Goal: Learn about a topic

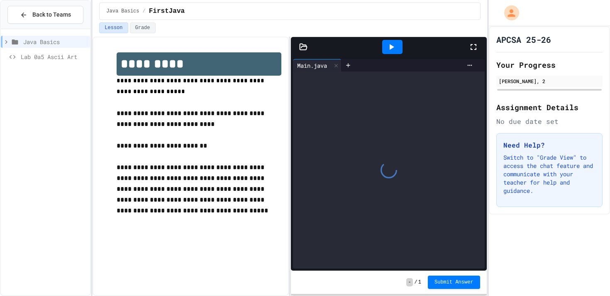
click at [456, 46] on div at bounding box center [392, 47] width 152 height 22
click at [471, 52] on div at bounding box center [478, 47] width 18 height 22
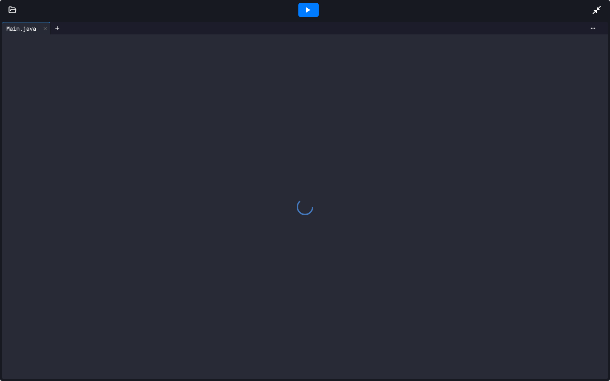
click at [14, 10] on icon at bounding box center [12, 10] width 8 height 8
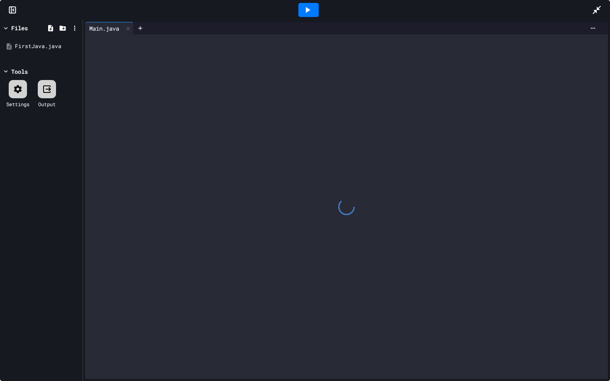
click at [10, 10] on rect at bounding box center [13, 10] width 6 height 6
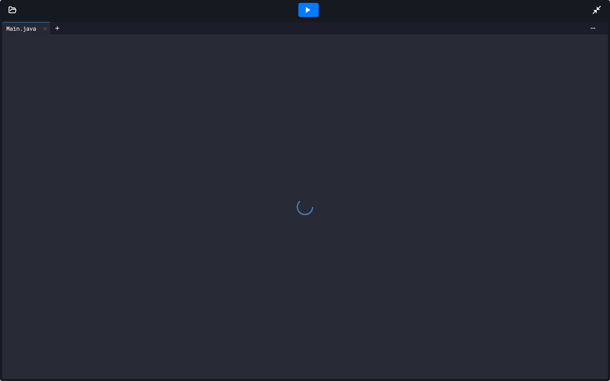
click at [600, 12] on icon at bounding box center [597, 10] width 10 height 10
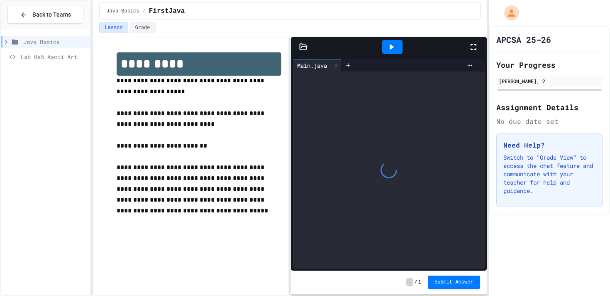
click at [73, 54] on span "Lab 0a5 Ascii Art" at bounding box center [54, 56] width 66 height 9
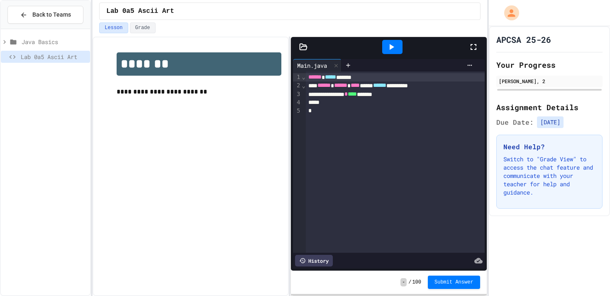
click at [475, 46] on icon at bounding box center [474, 47] width 10 height 10
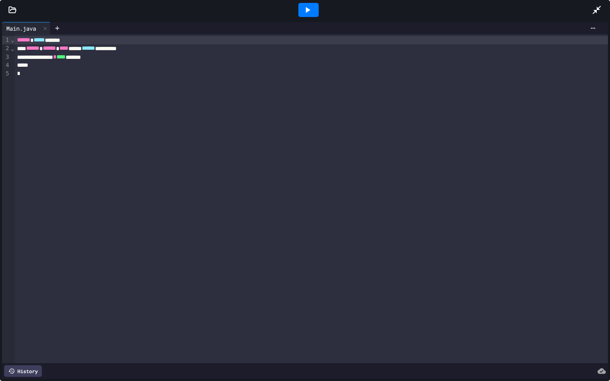
click at [15, 12] on icon at bounding box center [12, 10] width 7 height 6
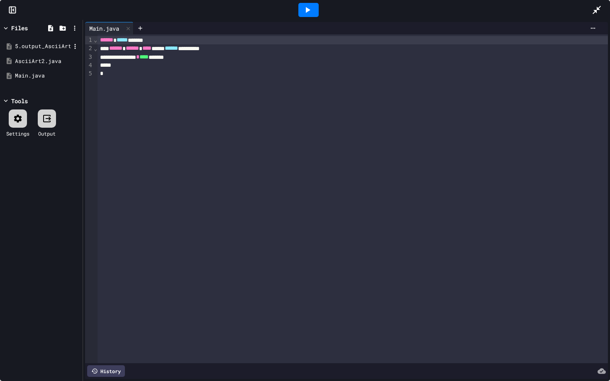
click at [24, 46] on div "5.output_AsciiArt3_lab_java_aplus.pdf" at bounding box center [43, 46] width 56 height 8
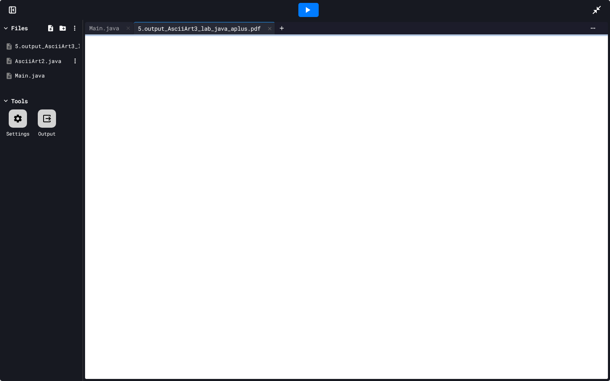
click at [25, 62] on div "AsciiArt2.java" at bounding box center [43, 61] width 56 height 8
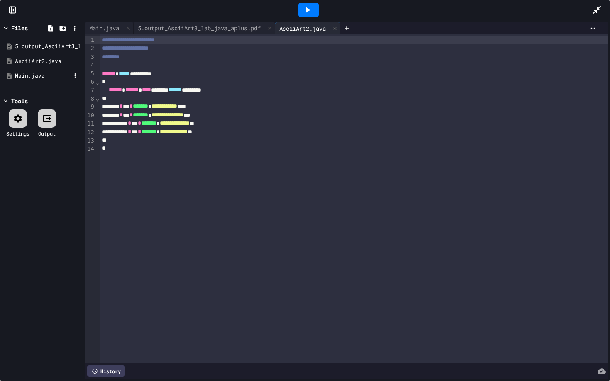
click at [27, 73] on div "Main.java" at bounding box center [43, 76] width 56 height 8
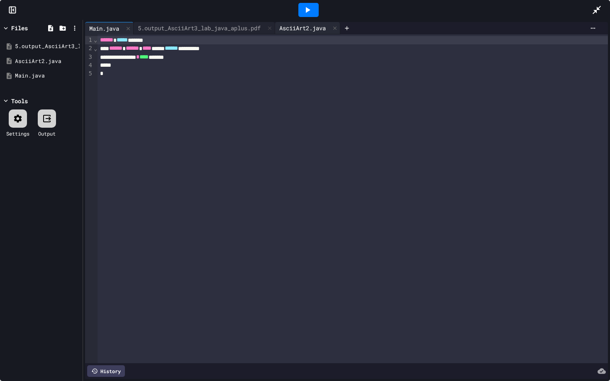
click at [322, 32] on div "AsciiArt2.java" at bounding box center [302, 28] width 55 height 9
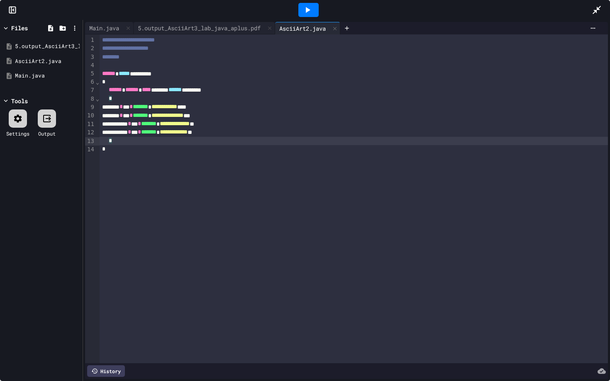
click at [190, 144] on div "*" at bounding box center [354, 141] width 509 height 8
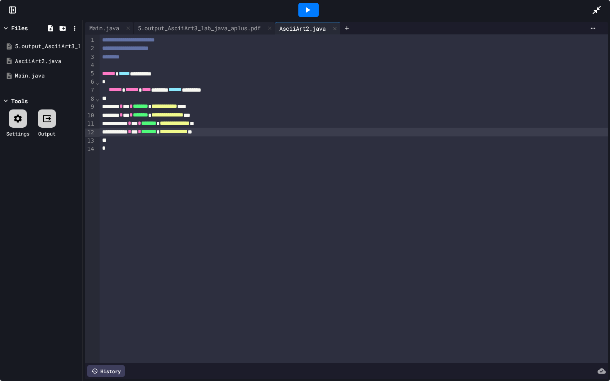
click at [268, 136] on div "**********" at bounding box center [354, 132] width 509 height 8
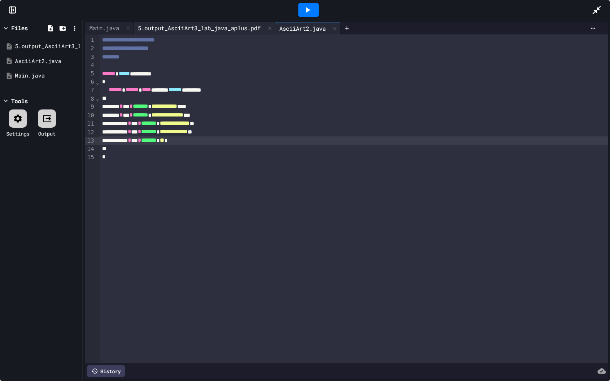
click at [209, 23] on div "5.output_AsciiArt3_lab_java_aplus.pdf" at bounding box center [205, 28] width 142 height 12
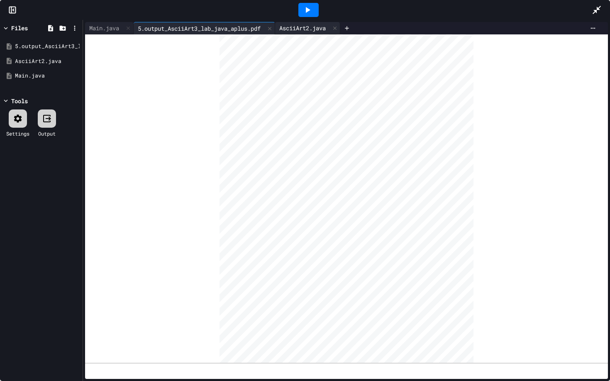
click at [296, 30] on div "AsciiArt2.java" at bounding box center [302, 28] width 55 height 9
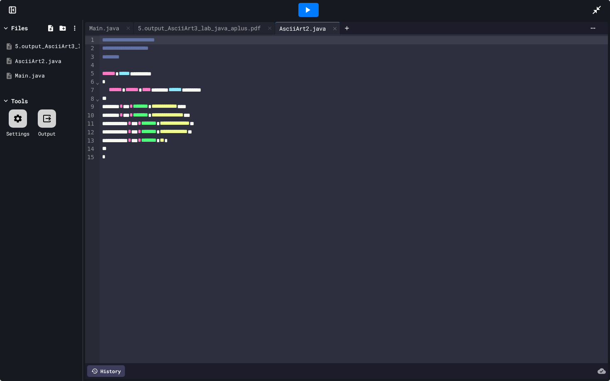
click at [188, 132] on span "**********" at bounding box center [174, 132] width 28 height 6
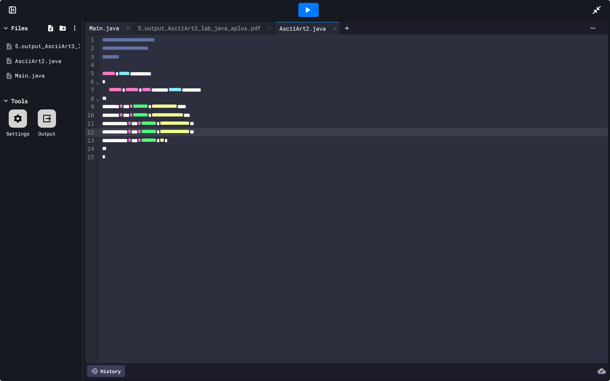
click at [109, 31] on div "Main.java" at bounding box center [104, 28] width 38 height 9
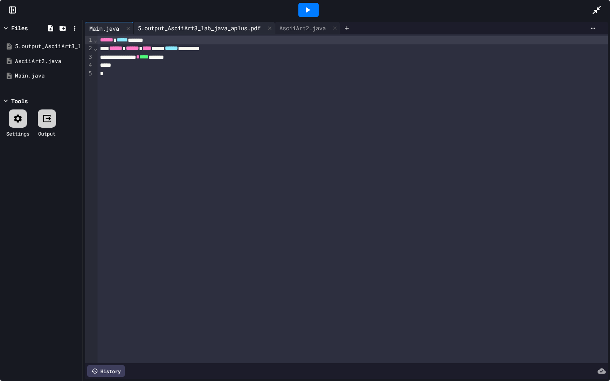
click at [162, 32] on div "5.output_AsciiArt3_lab_java_aplus.pdf" at bounding box center [199, 28] width 131 height 9
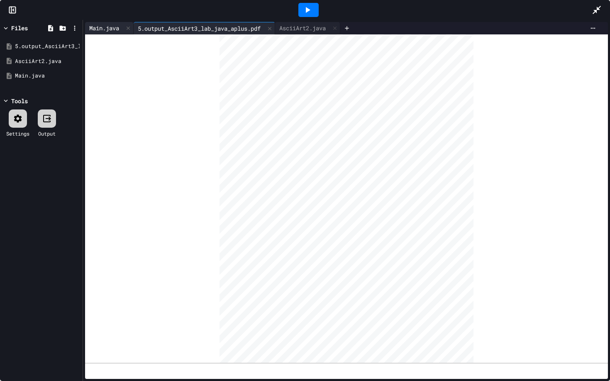
click at [108, 27] on div "Main.java" at bounding box center [104, 28] width 38 height 9
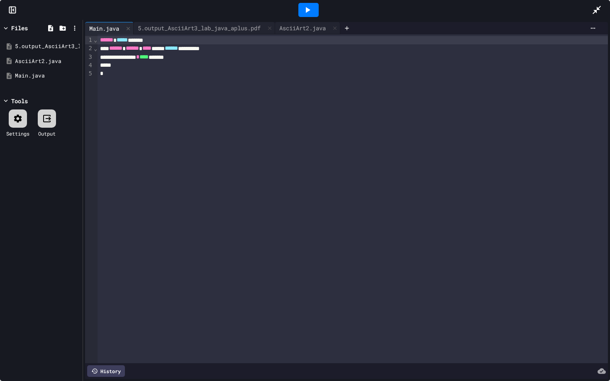
click at [309, 5] on icon at bounding box center [308, 10] width 10 height 10
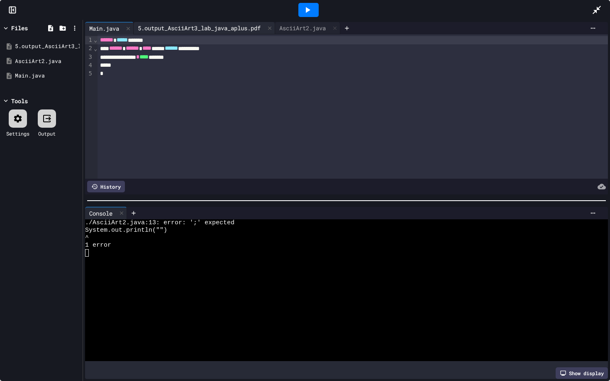
click at [203, 27] on div "5.output_AsciiArt3_lab_java_aplus.pdf" at bounding box center [199, 28] width 131 height 9
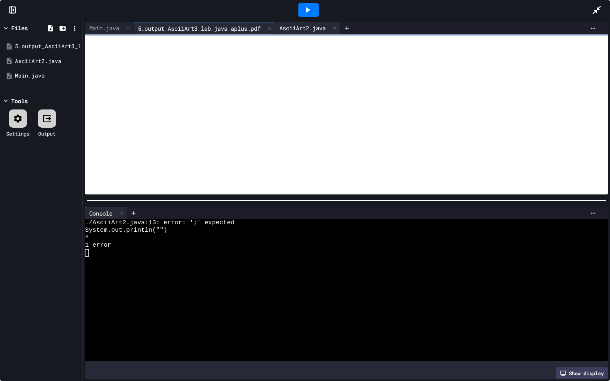
click at [312, 28] on div "AsciiArt2.java" at bounding box center [302, 28] width 55 height 9
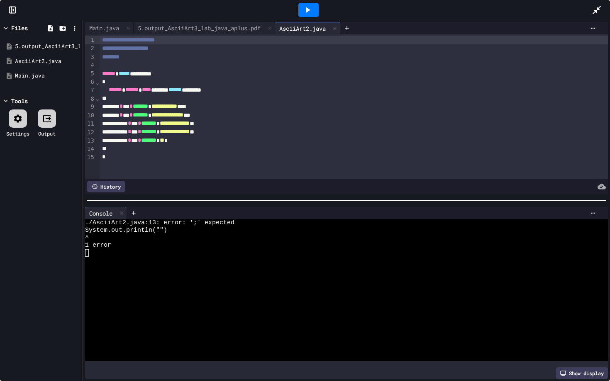
click at [215, 144] on div "****** * *** * ******* * ** *" at bounding box center [354, 141] width 509 height 8
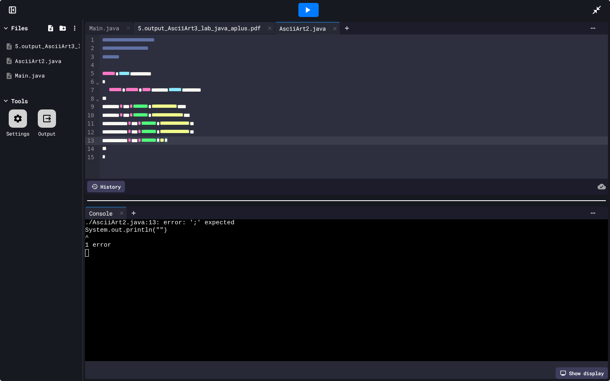
click at [195, 25] on div "5.output_AsciiArt3_lab_java_aplus.pdf" at bounding box center [199, 28] width 131 height 9
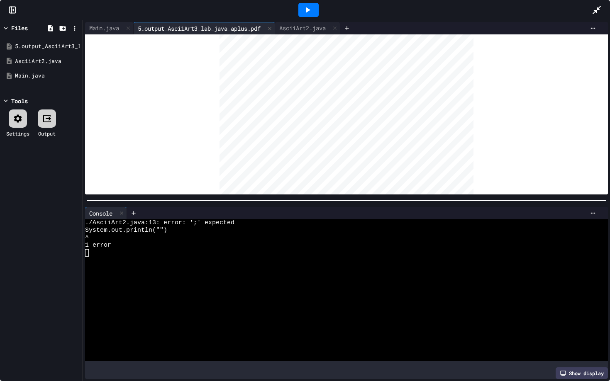
scroll to position [8, 0]
click at [591, 30] on icon at bounding box center [593, 28] width 7 height 7
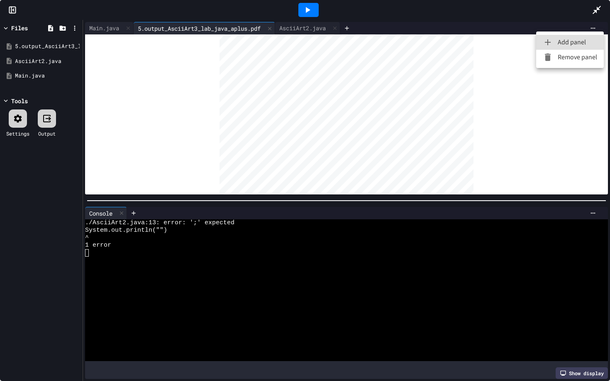
click at [387, 150] on div at bounding box center [305, 190] width 610 height 381
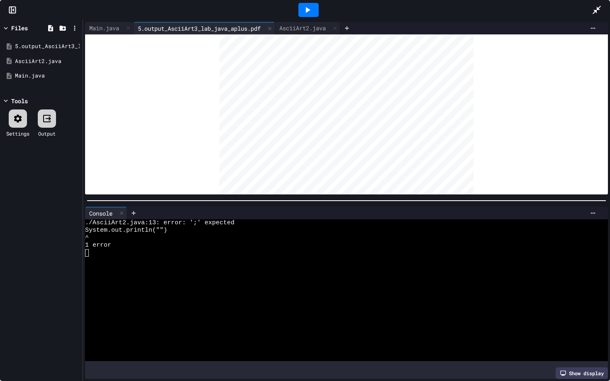
scroll to position [68, 0]
click at [305, 30] on div "AsciiArt2.java" at bounding box center [302, 28] width 55 height 9
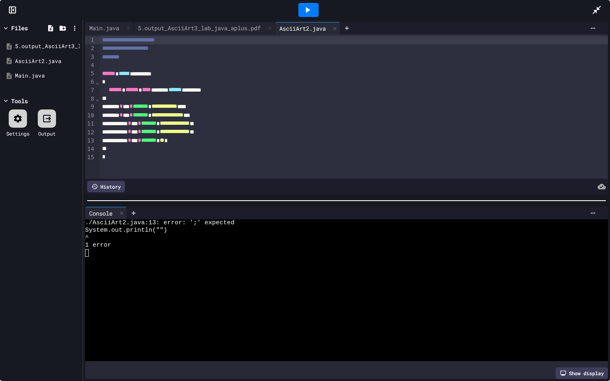
click at [164, 143] on span "**" at bounding box center [162, 140] width 5 height 6
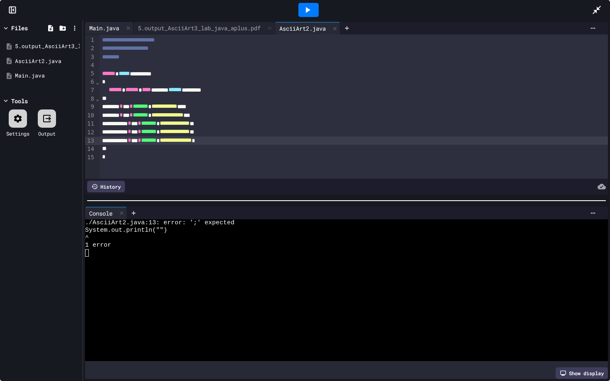
click at [104, 28] on div "Main.java" at bounding box center [104, 28] width 38 height 9
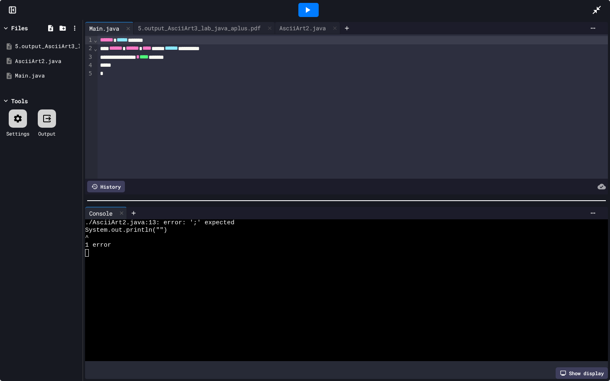
click at [307, 7] on icon at bounding box center [308, 10] width 10 height 10
click at [309, 22] on div "AsciiArt2.java" at bounding box center [307, 28] width 65 height 12
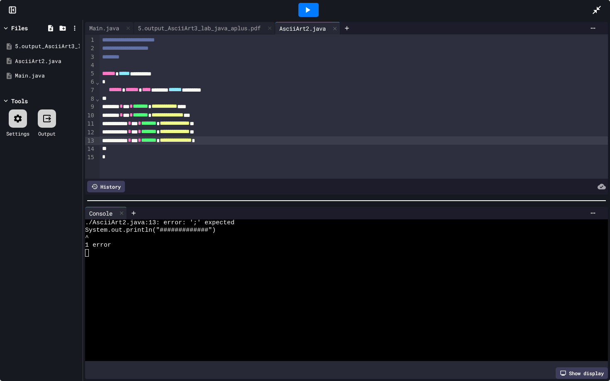
click at [303, 28] on div "AsciiArt2.java" at bounding box center [302, 28] width 55 height 9
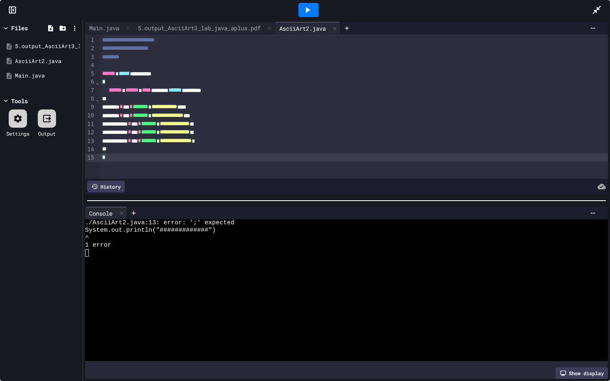
click at [258, 158] on div "*" at bounding box center [354, 158] width 509 height 8
click at [258, 149] on div "*" at bounding box center [354, 149] width 509 height 8
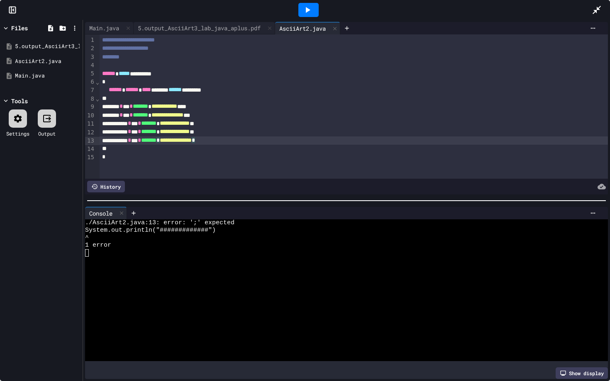
click at [258, 145] on div "**********" at bounding box center [354, 141] width 509 height 8
click at [106, 27] on div "Main.java" at bounding box center [104, 28] width 38 height 9
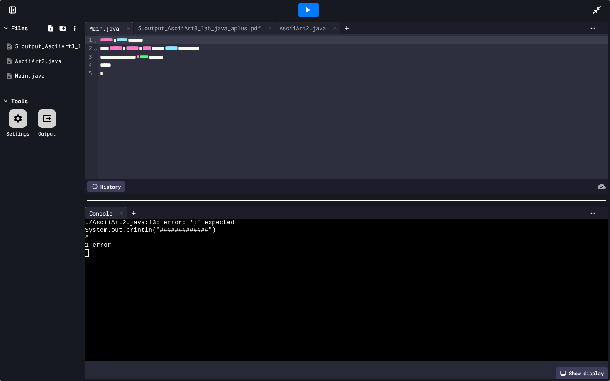
click at [308, 15] on div at bounding box center [308, 10] width 20 height 14
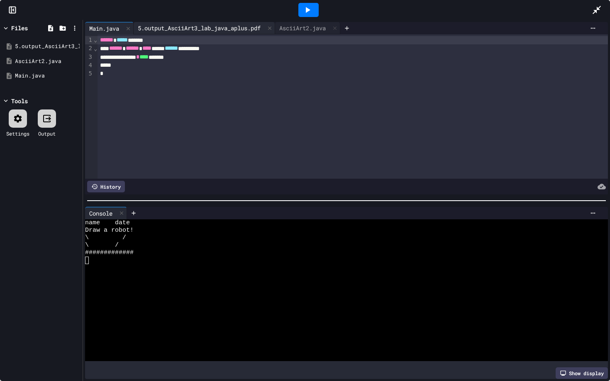
click at [197, 26] on div "5.output_AsciiArt3_lab_java_aplus.pdf" at bounding box center [199, 28] width 131 height 9
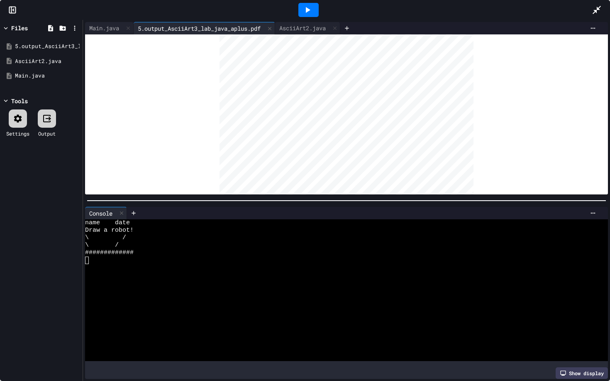
scroll to position [45, 0]
click at [303, 25] on div "AsciiArt2.java" at bounding box center [302, 28] width 55 height 9
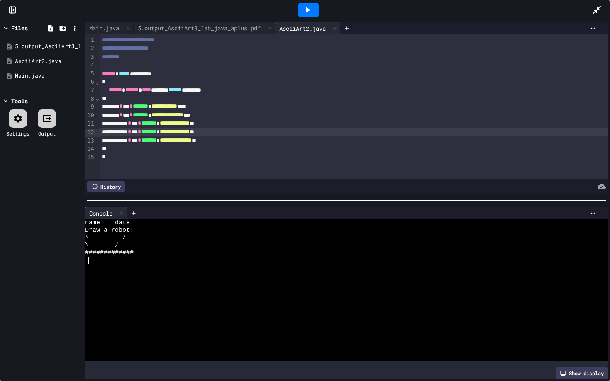
click at [190, 132] on span "**********" at bounding box center [175, 132] width 30 height 6
click at [182, 29] on div "5.output_AsciiArt3_lab_java_aplus.pdf" at bounding box center [199, 28] width 131 height 9
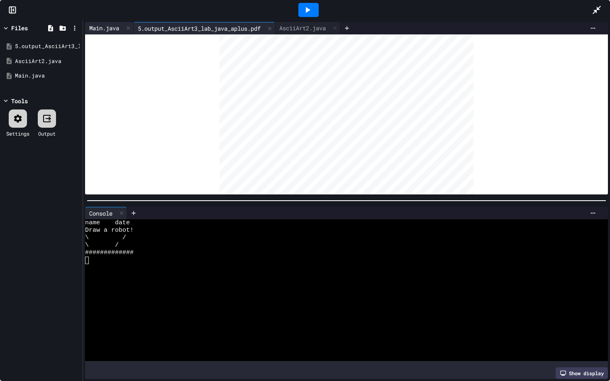
click at [103, 24] on div "Main.java" at bounding box center [104, 28] width 38 height 9
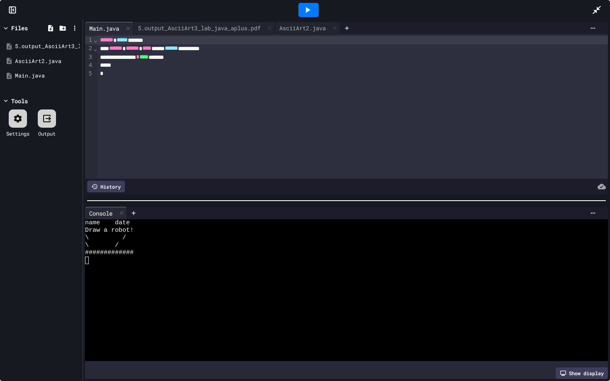
click at [310, 0] on div at bounding box center [308, 10] width 29 height 22
click at [204, 21] on div "**********" at bounding box center [346, 108] width 527 height 177
click at [203, 28] on div "5.output_AsciiArt3_lab_java_aplus.pdf" at bounding box center [199, 28] width 131 height 9
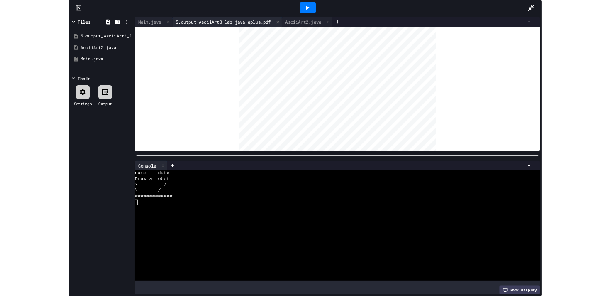
scroll to position [55, 0]
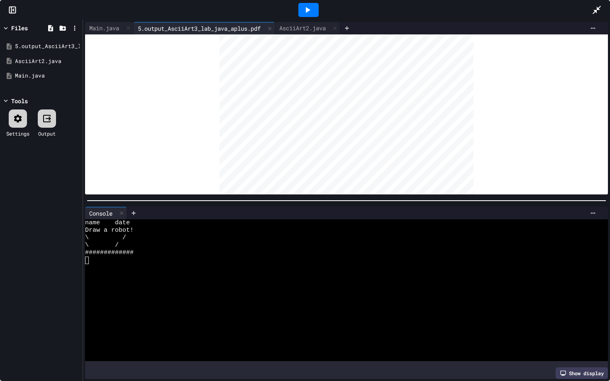
click at [306, 11] on icon at bounding box center [308, 10] width 5 height 6
click at [311, 28] on div "AsciiArt2.java" at bounding box center [302, 28] width 55 height 9
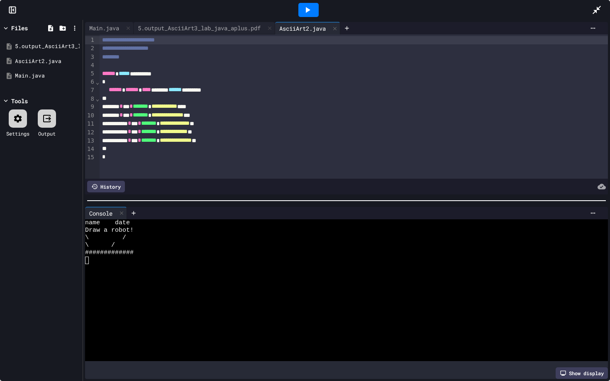
click at [193, 149] on div "*" at bounding box center [354, 149] width 509 height 8
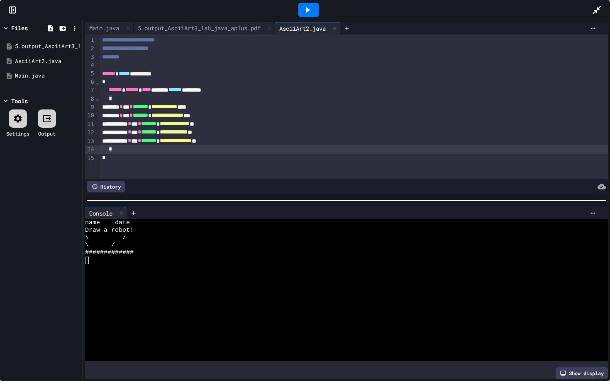
click at [262, 142] on div "**********" at bounding box center [354, 141] width 509 height 8
click at [247, 151] on div "**********" at bounding box center [354, 149] width 509 height 8
click at [114, 34] on div "Main.java" at bounding box center [109, 28] width 49 height 12
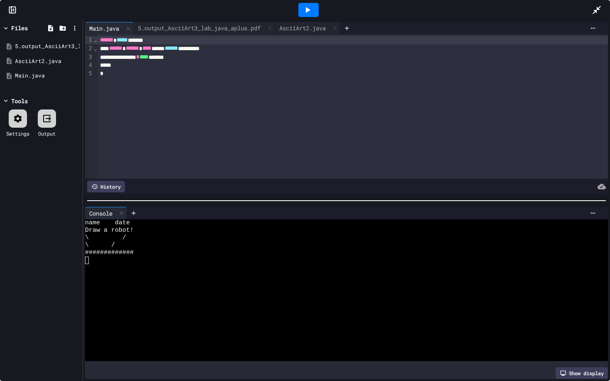
click at [315, 6] on div at bounding box center [308, 10] width 20 height 14
click at [315, 6] on div "Stop" at bounding box center [308, 10] width 39 height 16
click at [314, 6] on div at bounding box center [308, 10] width 20 height 14
click at [302, 30] on div "AsciiArt2.java" at bounding box center [302, 28] width 55 height 9
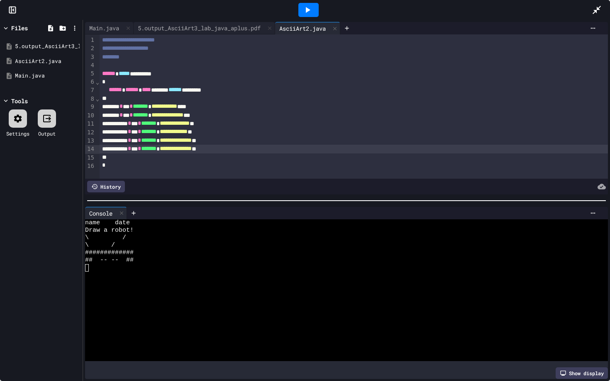
click at [265, 156] on div "*" at bounding box center [354, 158] width 509 height 8
click at [271, 154] on div "**********" at bounding box center [354, 106] width 509 height 144
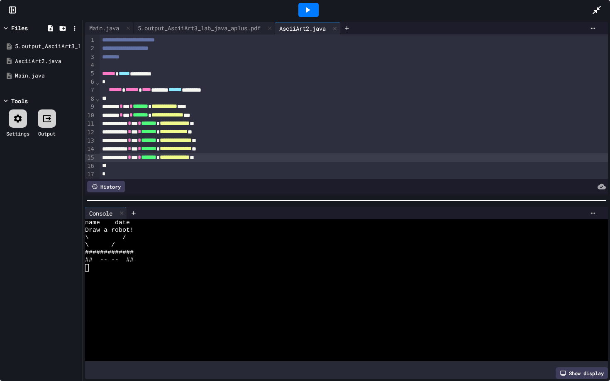
click at [303, 9] on icon at bounding box center [308, 10] width 10 height 10
click at [190, 156] on span "**********" at bounding box center [175, 157] width 30 height 6
click at [309, 10] on icon at bounding box center [308, 10] width 5 height 6
